Goal: Check status

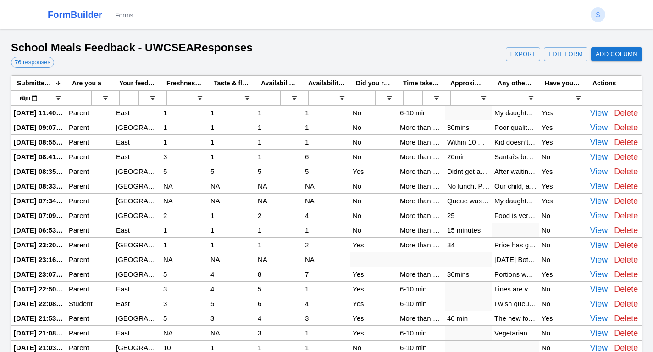
click at [510, 109] on div "My daughters came back extremely disappointed. The food quality was quite appal…" at bounding box center [515, 112] width 47 height 14
click at [512, 113] on div "My daughters came back extremely disappointed. The food quality was quite appal…" at bounding box center [515, 112] width 47 height 14
click at [512, 113] on input "**********" at bounding box center [515, 113] width 43 height 10
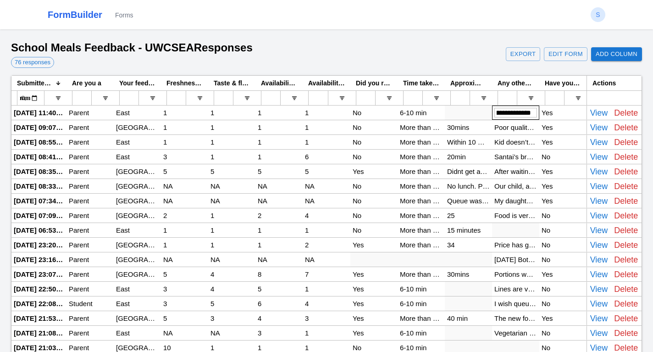
scroll to position [0, 0]
click at [524, 128] on div "Poor quality Poor service Prices have increased Potions (salad) have got smalle…" at bounding box center [515, 127] width 47 height 14
click at [521, 126] on div "Poor quality Poor service Prices have increased Potions (salad) have got smalle…" at bounding box center [515, 127] width 47 height 14
click at [517, 140] on div "Kid doesn’t get what he ordered, have to get pasta without any choice and it is…" at bounding box center [515, 142] width 47 height 14
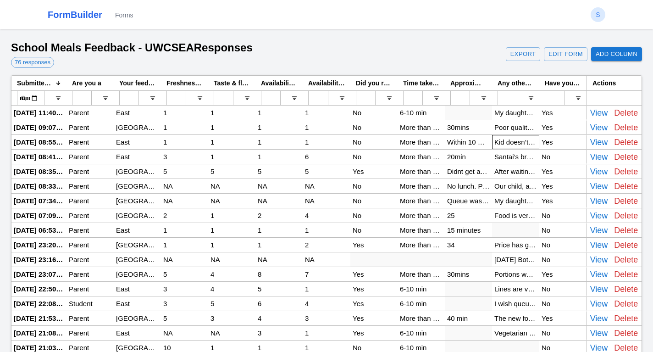
click at [517, 140] on div "Kid doesn’t get what he ordered, have to get pasta without any choice and it is…" at bounding box center [515, 142] width 47 height 14
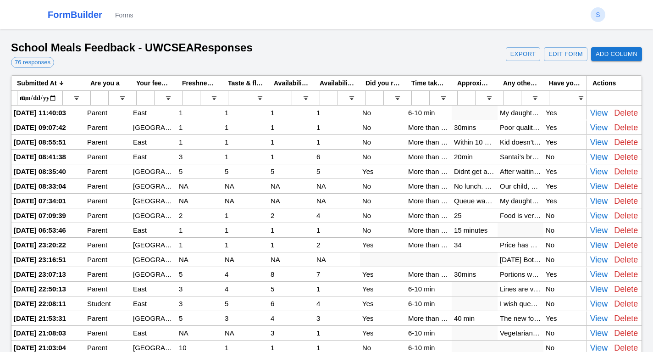
drag, startPoint x: 66, startPoint y: 84, endPoint x: 110, endPoint y: 83, distance: 44.5
click at [110, 83] on div "Submitted At 1 Are you a Your feedback is related to which campus: Freshness of…" at bounding box center [300, 83] width 578 height 15
